Goal: Task Accomplishment & Management: Manage account settings

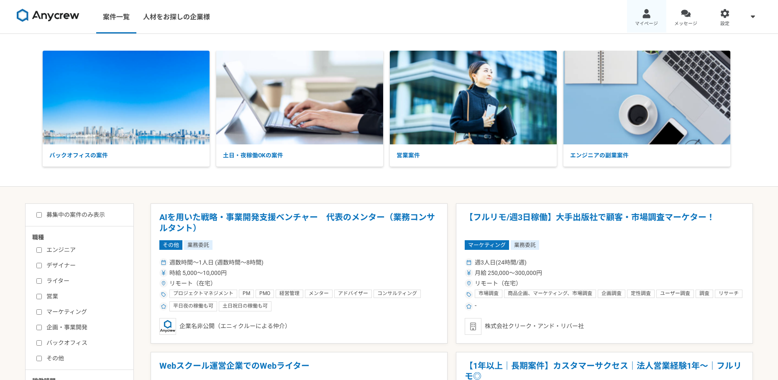
click at [654, 23] on span "マイページ" at bounding box center [646, 24] width 23 height 7
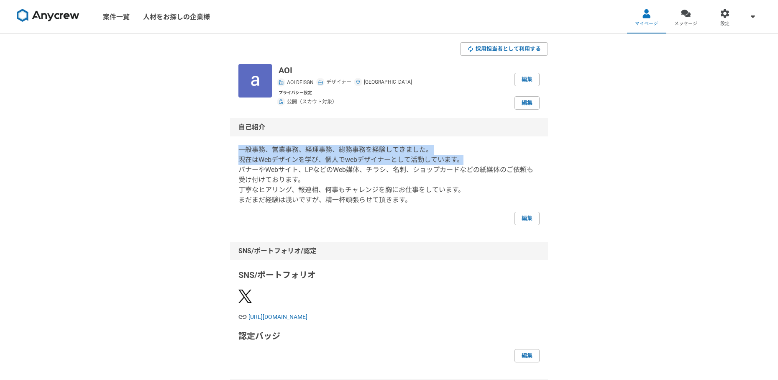
drag, startPoint x: 241, startPoint y: 150, endPoint x: 461, endPoint y: 160, distance: 220.7
click at [461, 160] on p "一般事務、営業事務、経理事務、総務事務を経験してきました。 現在はWebデザインを学び、個人でwebデザイナーとして活動しています。 バナーやWebサイト、L…" at bounding box center [388, 175] width 301 height 60
copy p "一般事務、営業事務、経理事務、総務事務を経験してきました。 現在はWebデザインを学び、個人でwebデザイナーとして活動しています。"
click at [120, 21] on link "案件一覧" at bounding box center [116, 16] width 40 height 33
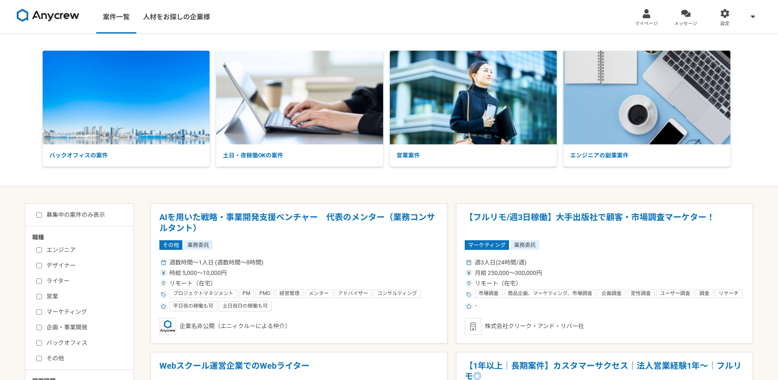
click at [70, 264] on label "デザイナー" at bounding box center [84, 265] width 96 height 9
click at [42, 264] on input "デザイナー" at bounding box center [38, 265] width 5 height 5
checkbox input "true"
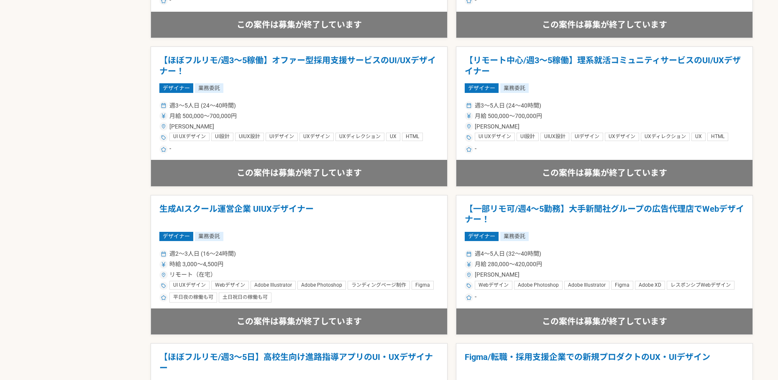
scroll to position [639, 0]
